Goal: Transaction & Acquisition: Purchase product/service

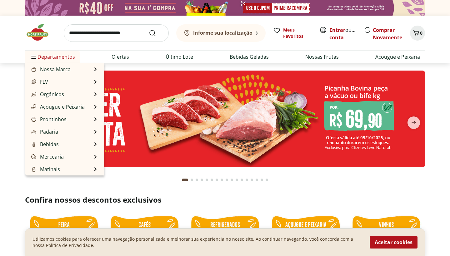
click at [57, 55] on span "Departamentos" at bounding box center [52, 56] width 45 height 15
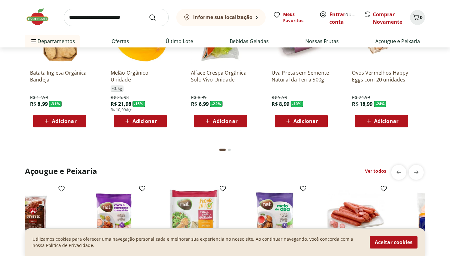
scroll to position [437, 0]
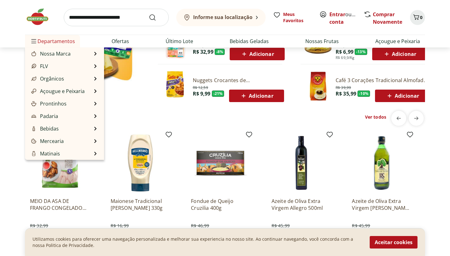
click at [47, 42] on span "Departamentos" at bounding box center [52, 41] width 45 height 15
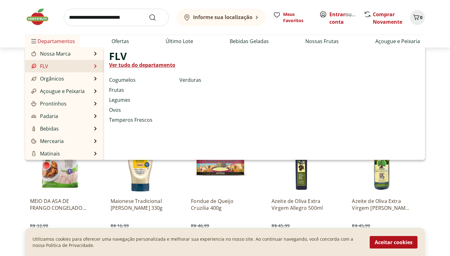
click at [68, 65] on li "FLV FLV Ver tudo do departamento Cogumelos Frutas Legumes Ovos Temperos Frescos…" at bounding box center [64, 66] width 79 height 13
click at [88, 67] on li "FLV FLV Ver tudo do departamento Cogumelos Frutas Legumes Ovos Temperos Frescos…" at bounding box center [64, 66] width 79 height 13
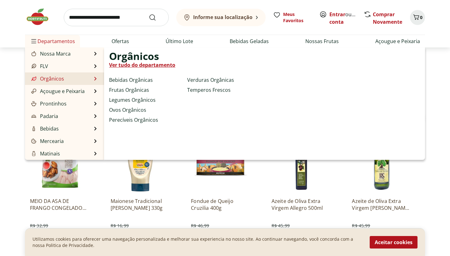
click at [79, 80] on li "Orgânicos Orgânicos Ver tudo do departamento Bebidas Orgânicas Frutas Orgânicas…" at bounding box center [64, 79] width 79 height 13
click at [92, 80] on li "Orgânicos Orgânicos Ver tudo do departamento Bebidas Orgânicas Frutas Orgânicas…" at bounding box center [64, 79] width 79 height 13
click at [93, 80] on li "Orgânicos Orgânicos Ver tudo do departamento Bebidas Orgânicas Frutas Orgânicas…" at bounding box center [64, 79] width 79 height 13
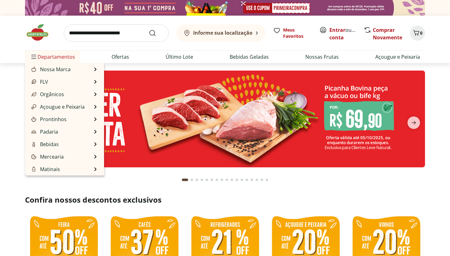
click at [25, 54] on li "Departamentos Nossa Marca Nossa Marca Ver tudo do departamento Açougue & Peixar…" at bounding box center [52, 57] width 55 height 13
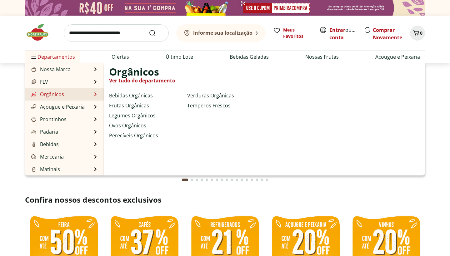
click at [89, 98] on li "Orgânicos Orgânicos Ver tudo do departamento Bebidas Orgânicas Frutas Orgânicas…" at bounding box center [64, 94] width 79 height 13
click at [83, 95] on li "Orgânicos Orgânicos Ver tudo do departamento Bebidas Orgânicas Frutas Orgânicas…" at bounding box center [64, 94] width 79 height 13
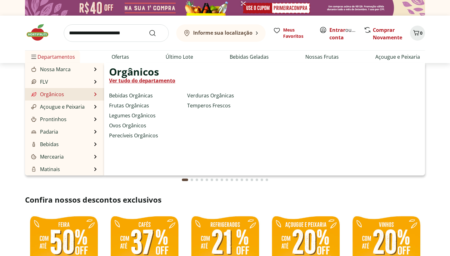
click at [83, 95] on li "Orgânicos Orgânicos Ver tudo do departamento Bebidas Orgânicas Frutas Orgânicas…" at bounding box center [64, 94] width 79 height 13
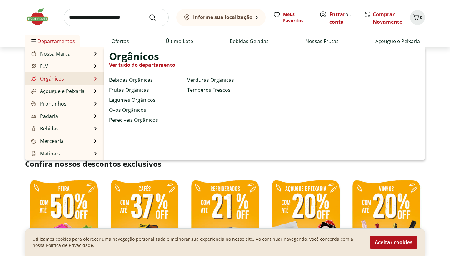
click at [74, 76] on li "Orgânicos Orgânicos Ver tudo do departamento Bebidas Orgânicas Frutas Orgânicas…" at bounding box center [64, 79] width 79 height 13
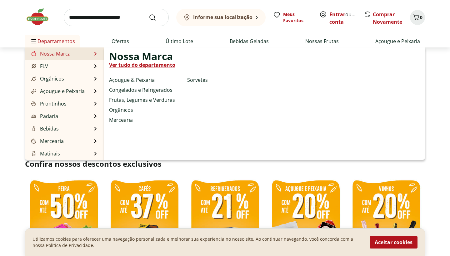
click at [72, 59] on li "Nossa Marca Nossa Marca Ver tudo do departamento Açougue & Peixaria Congelados …" at bounding box center [64, 54] width 79 height 13
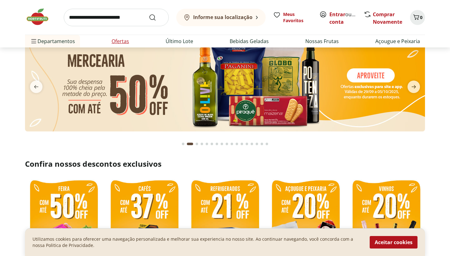
click at [116, 40] on link "Ofertas" at bounding box center [121, 42] width 18 height 8
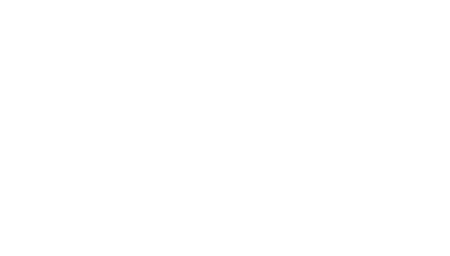
select select "**********"
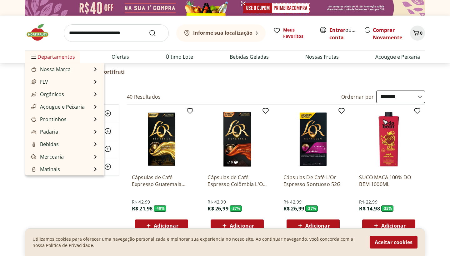
click at [62, 56] on span "Departamentos" at bounding box center [52, 56] width 45 height 15
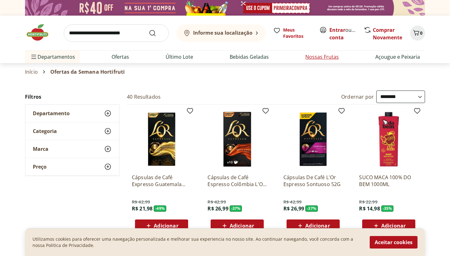
click at [325, 61] on li "Nossas Frutas" at bounding box center [321, 57] width 43 height 13
click at [332, 59] on link "Nossas Frutas" at bounding box center [321, 57] width 33 height 8
select select "**********"
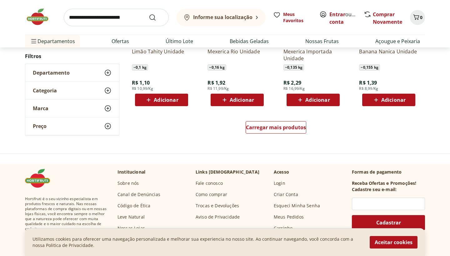
scroll to position [368, 0]
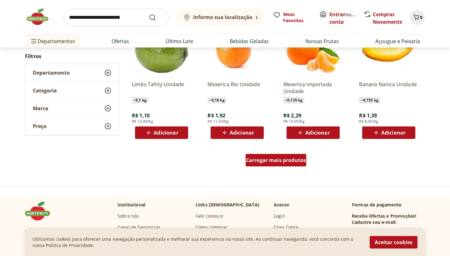
click at [290, 167] on link "Carregar mais produtos" at bounding box center [276, 161] width 61 height 15
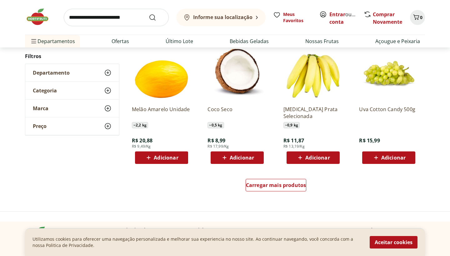
scroll to position [761, 0]
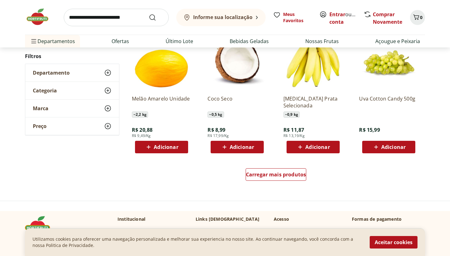
click at [289, 186] on div "Carregar mais produtos" at bounding box center [275, 176] width 303 height 30
click at [289, 177] on span "Carregar mais produtos" at bounding box center [276, 174] width 60 height 5
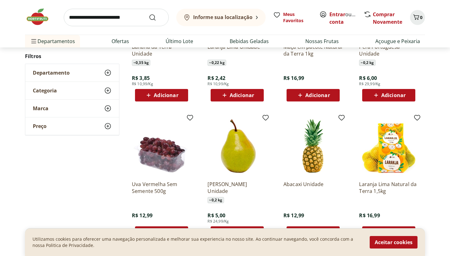
scroll to position [942, 0]
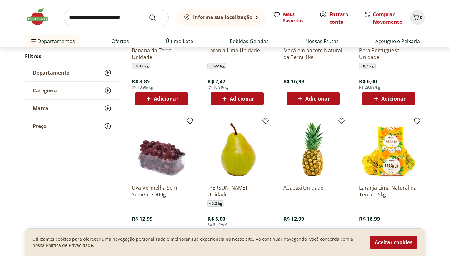
click at [42, 30] on div "Informe sua localização Meus Favoritos Entrar ou Criar conta Comprar Novamente 0" at bounding box center [225, 17] width 400 height 35
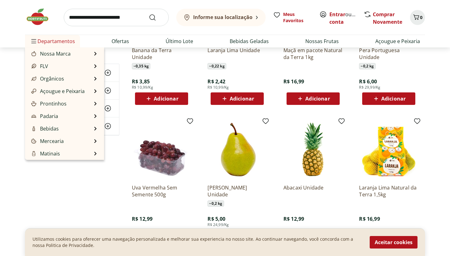
click at [43, 38] on span "Departamentos" at bounding box center [52, 41] width 45 height 15
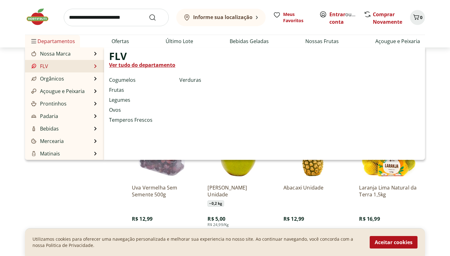
click at [54, 67] on li "FLV FLV Ver tudo do departamento Cogumelos Frutas Legumes Ovos Temperos Frescos…" at bounding box center [64, 66] width 79 height 13
click at [99, 67] on li "FLV FLV Ver tudo do departamento Cogumelos Frutas Legumes Ovos Temperos Frescos…" at bounding box center [64, 66] width 79 height 13
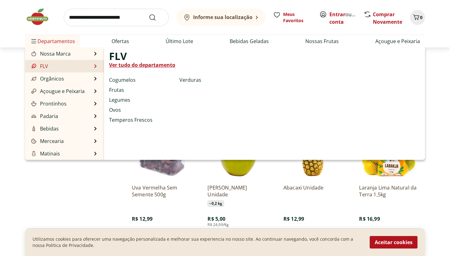
click at [97, 67] on li "FLV FLV Ver tudo do departamento Cogumelos Frutas Legumes Ovos Temperos Frescos…" at bounding box center [64, 66] width 79 height 13
click at [95, 67] on li "FLV FLV Ver tudo do departamento Cogumelos Frutas Legumes Ovos Temperos Frescos…" at bounding box center [64, 66] width 79 height 13
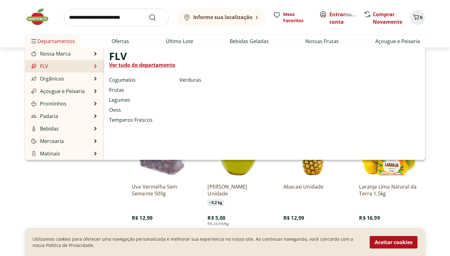
click at [95, 67] on li "FLV FLV Ver tudo do departamento Cogumelos Frutas Legumes Ovos Temperos Frescos…" at bounding box center [64, 66] width 79 height 13
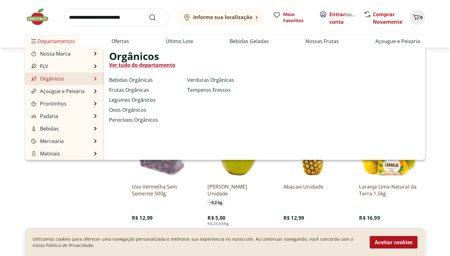
click at [87, 82] on li "Orgânicos Orgânicos Ver tudo do departamento Bebidas Orgânicas Frutas Orgânicas…" at bounding box center [64, 79] width 79 height 13
click at [88, 82] on li "Orgânicos Orgânicos Ver tudo do departamento Bebidas Orgânicas Frutas Orgânicas…" at bounding box center [64, 79] width 79 height 13
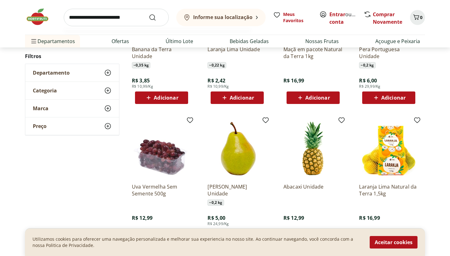
click at [131, 15] on input "search" at bounding box center [116, 18] width 105 height 18
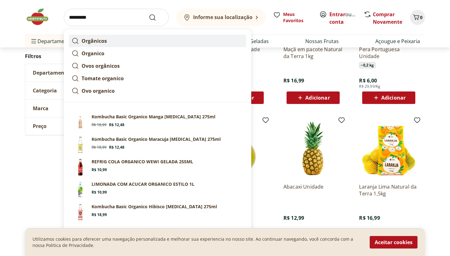
click at [123, 44] on link "Orgânicos" at bounding box center [157, 41] width 177 height 13
type input "*********"
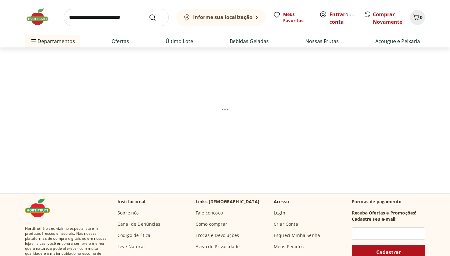
scroll to position [20, 0]
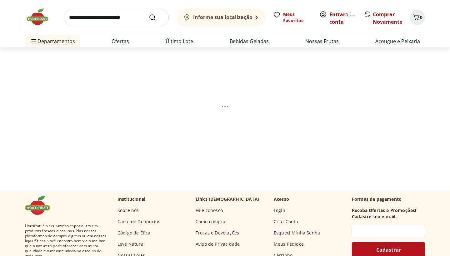
select select "**********"
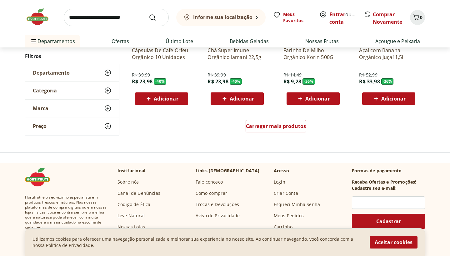
scroll to position [423, 0]
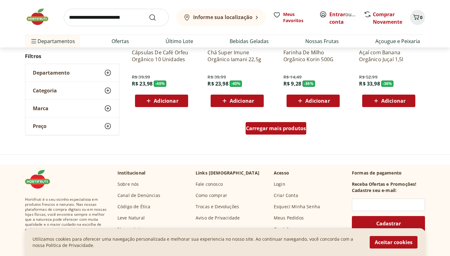
click at [274, 128] on span "Carregar mais produtos" at bounding box center [276, 128] width 60 height 5
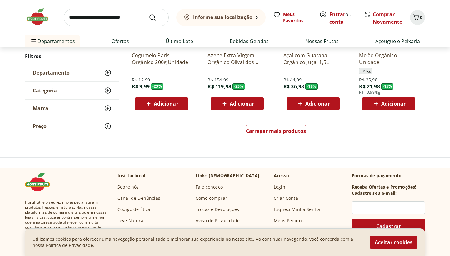
scroll to position [833, 0]
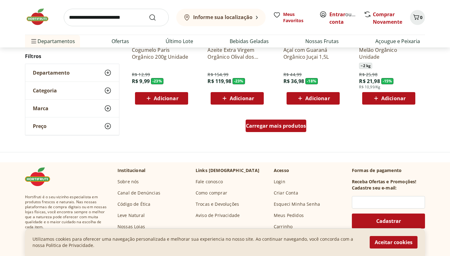
click at [274, 128] on span "Carregar mais produtos" at bounding box center [276, 125] width 60 height 5
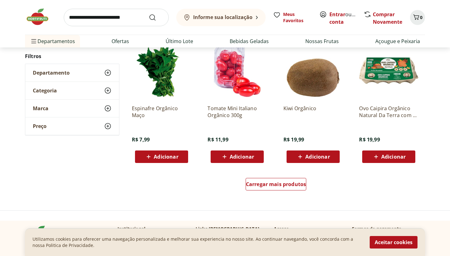
scroll to position [1186, 0]
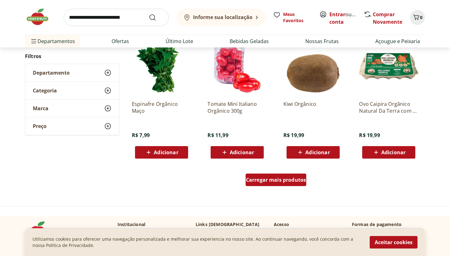
click at [279, 174] on div "Carregar mais produtos" at bounding box center [276, 180] width 61 height 13
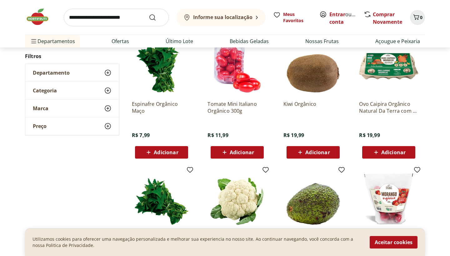
click at [279, 174] on div "Avocado Orgânico 500g - Bandeja R$ 24,99 Adicionar" at bounding box center [312, 230] width 69 height 133
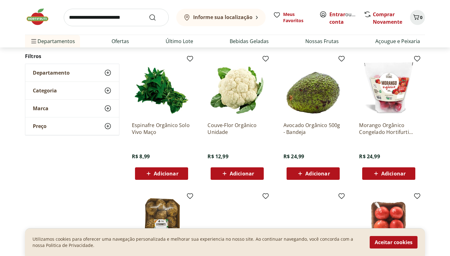
scroll to position [1300, 0]
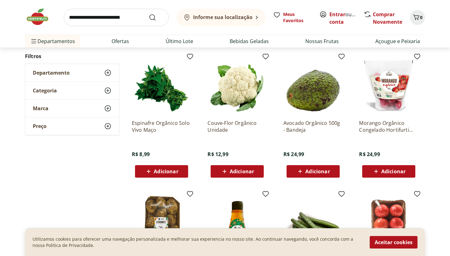
click at [135, 18] on input "search" at bounding box center [116, 18] width 105 height 18
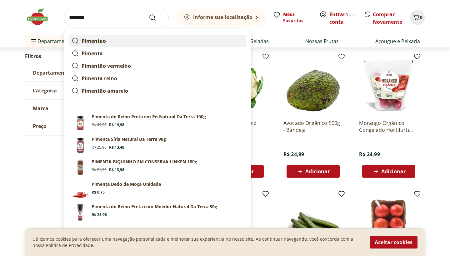
click at [125, 42] on link "Pimentao" at bounding box center [157, 41] width 177 height 13
type input "********"
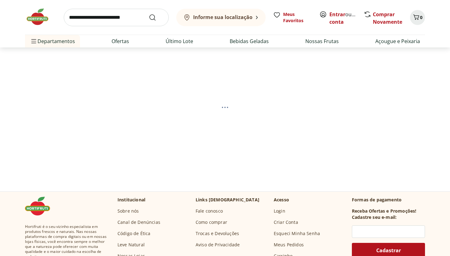
scroll to position [20, 0]
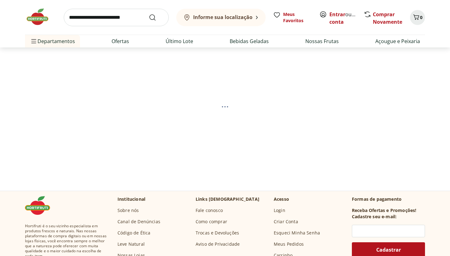
select select "**********"
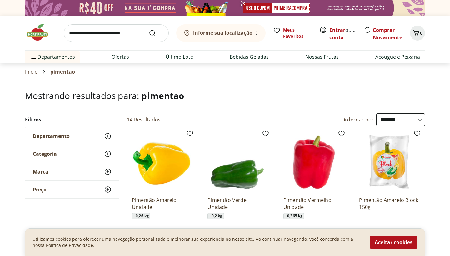
scroll to position [0, 0]
click at [307, 165] on img at bounding box center [312, 162] width 59 height 59
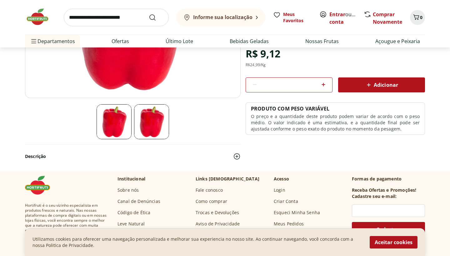
scroll to position [137, 0]
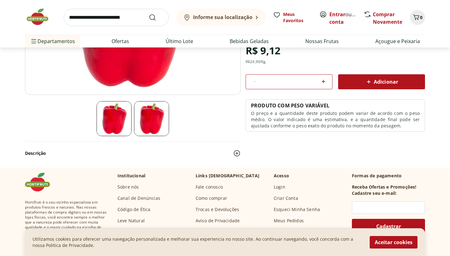
click at [368, 84] on icon at bounding box center [369, 82] width 8 height 8
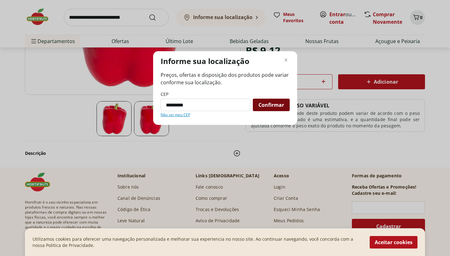
type input "*********"
click at [255, 109] on div "Confirmar" at bounding box center [271, 105] width 37 height 13
click at [268, 108] on span "Confirmar" at bounding box center [271, 105] width 26 height 5
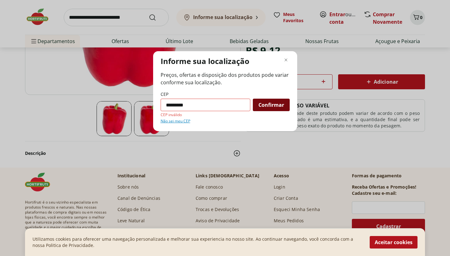
scroll to position [0, 0]
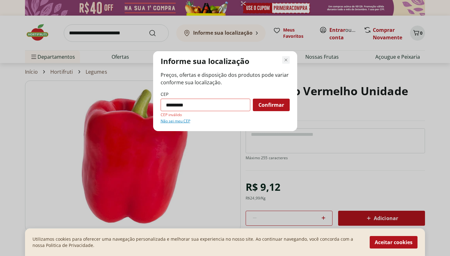
click at [288, 61] on icon "Fechar modal de regionalização" at bounding box center [286, 60] width 8 height 8
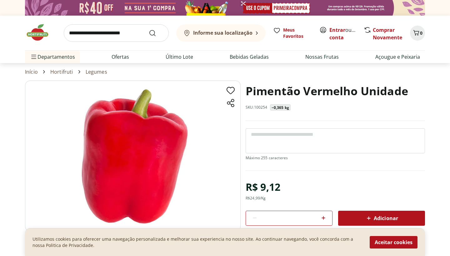
click at [383, 1] on img at bounding box center [225, 8] width 400 height 16
